Goal: Task Accomplishment & Management: Use online tool/utility

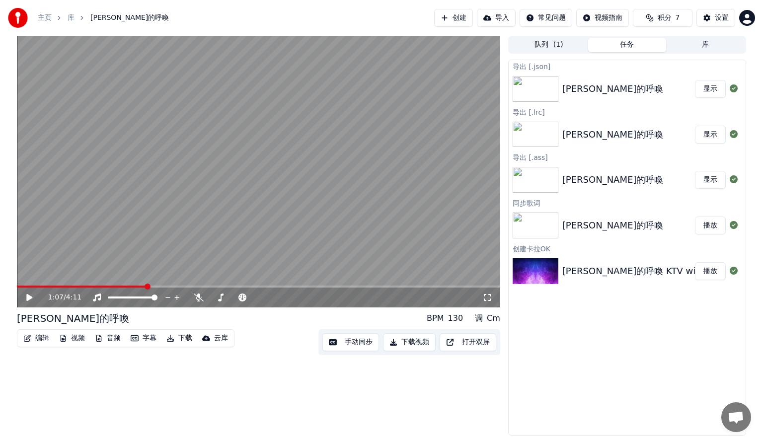
click at [32, 336] on button "编辑" at bounding box center [36, 338] width 34 height 14
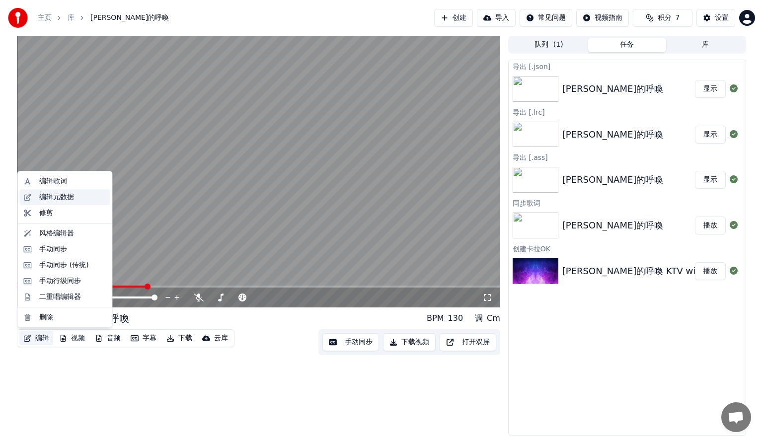
click at [82, 194] on div "编辑元数据" at bounding box center [72, 197] width 67 height 10
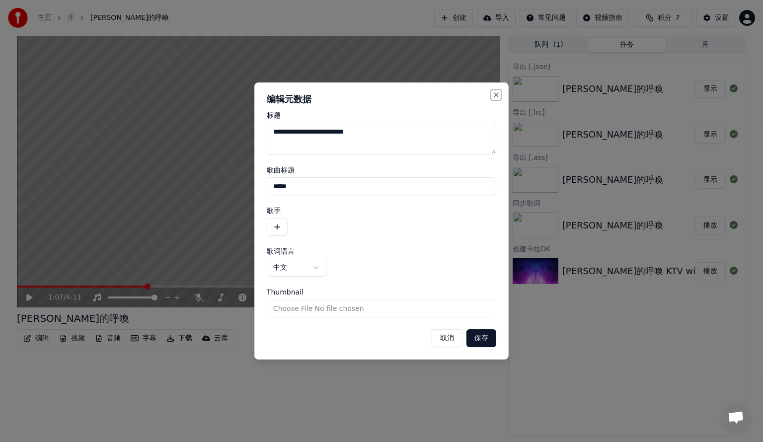
click at [497, 97] on button "Close" at bounding box center [496, 95] width 8 height 8
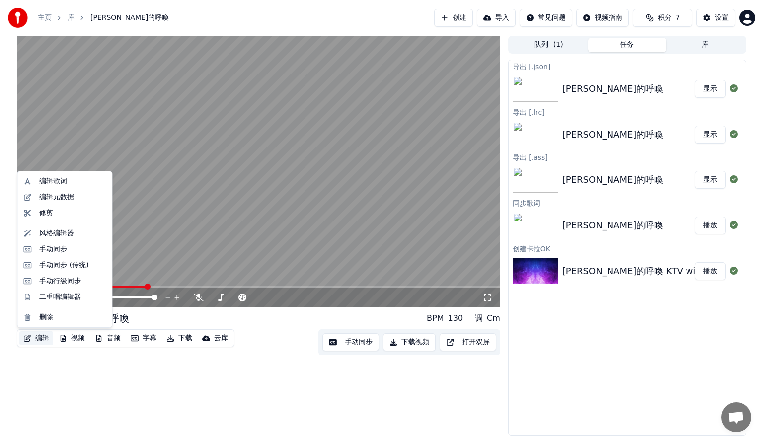
click at [48, 332] on button "编辑" at bounding box center [36, 338] width 34 height 14
click at [90, 236] on div "风格编辑器" at bounding box center [72, 233] width 67 height 10
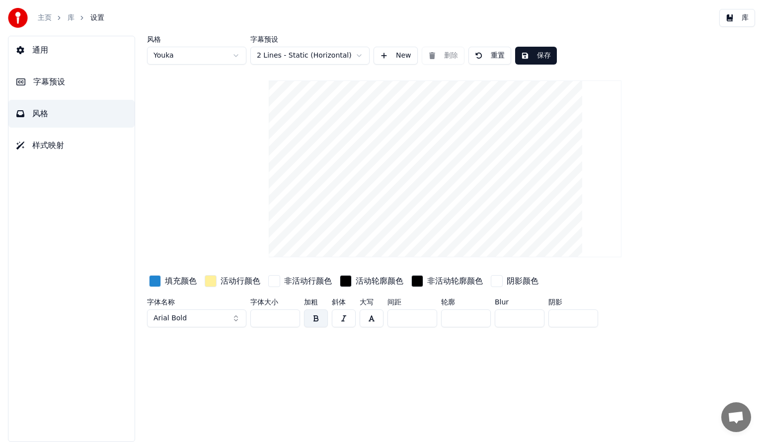
click at [69, 14] on link "库" at bounding box center [71, 18] width 7 height 10
